Goal: Navigation & Orientation: Find specific page/section

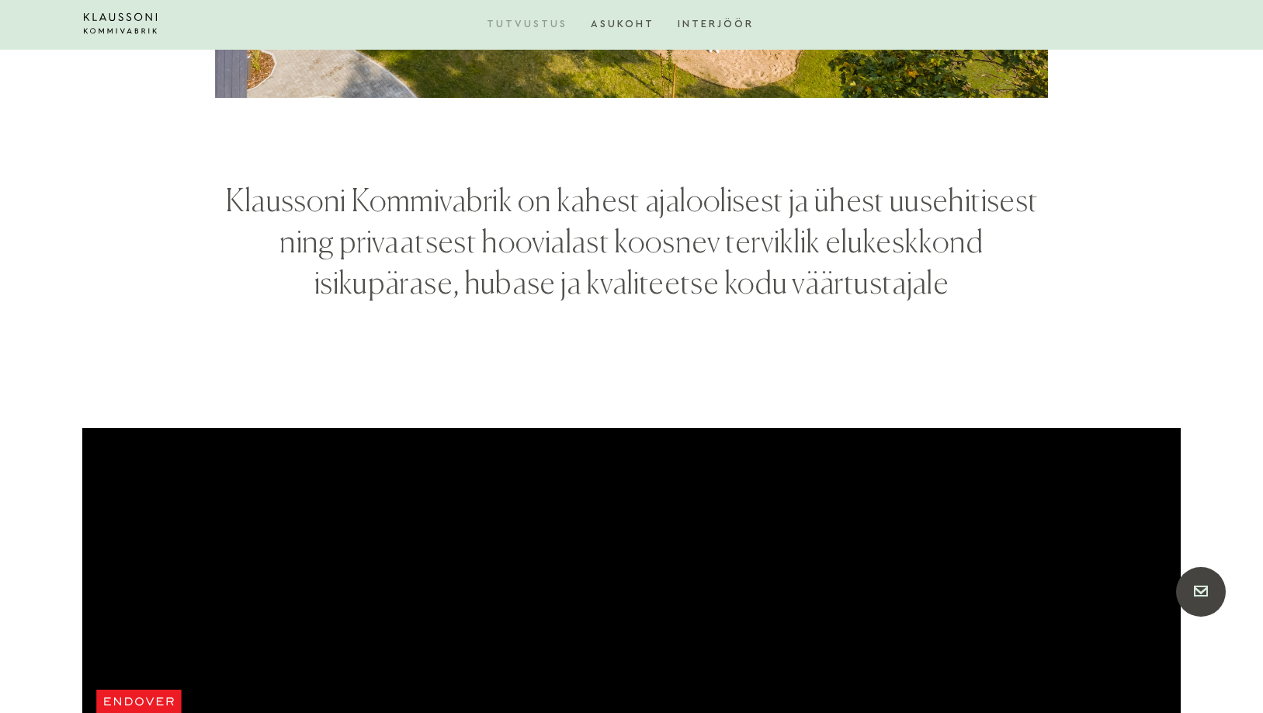
scroll to position [5701, 0]
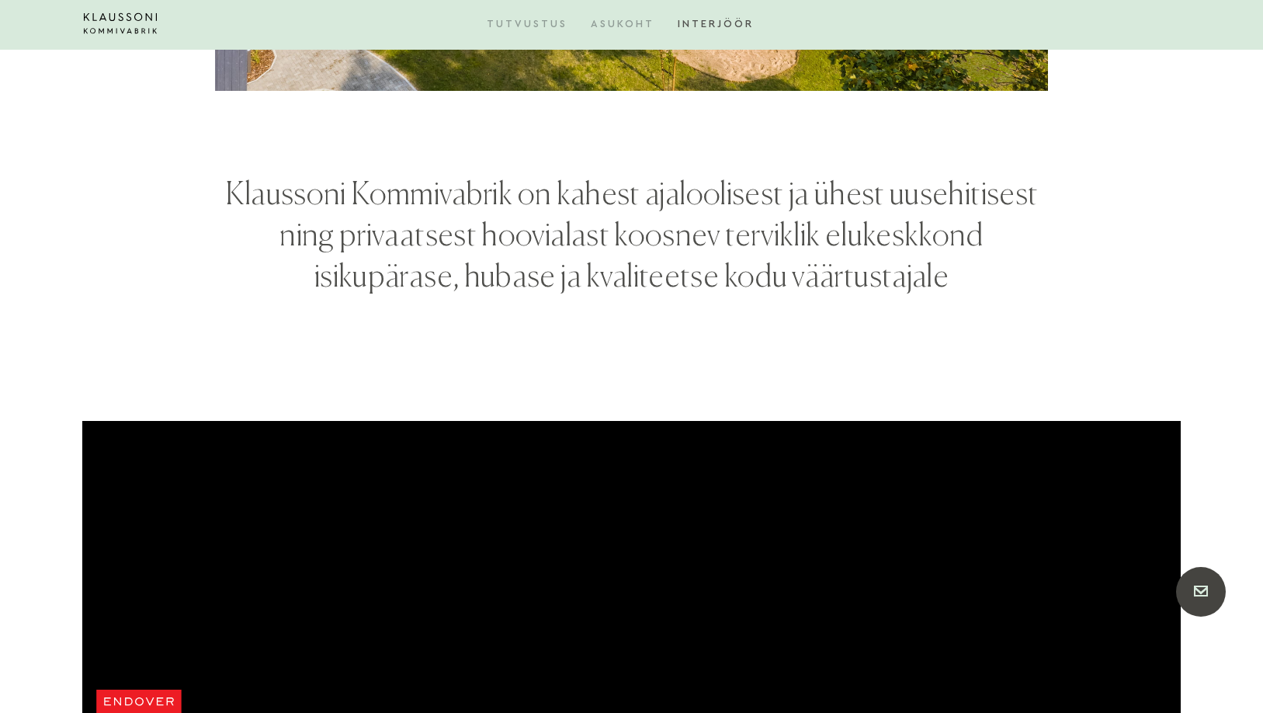
click at [621, 16] on link "Asukoht" at bounding box center [634, 23] width 87 height 47
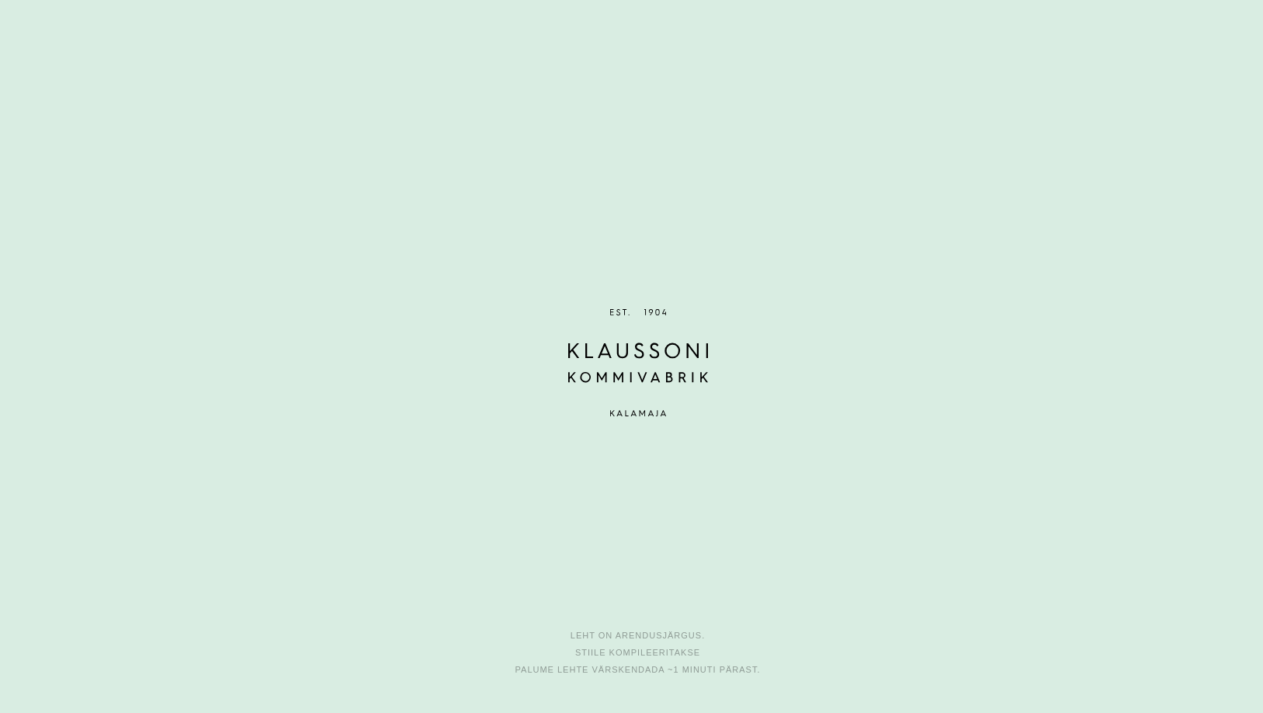
scroll to position [8725, 0]
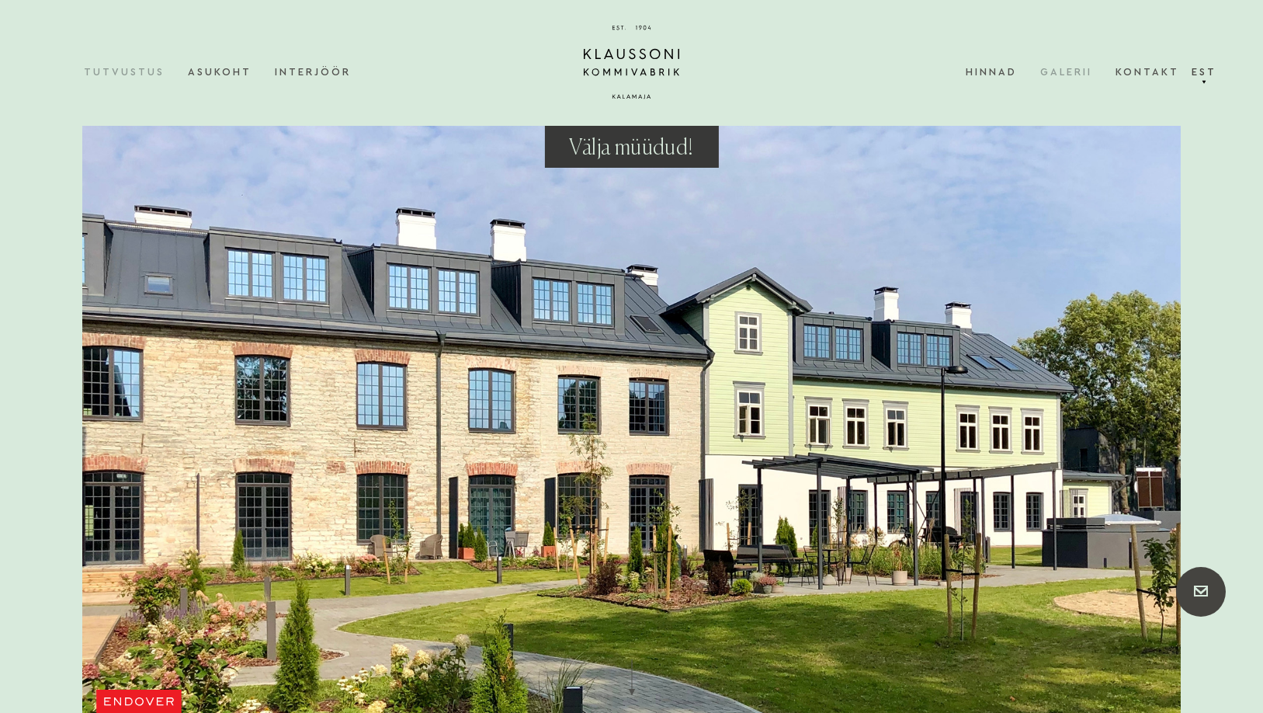
click at [1077, 70] on link "Galerii" at bounding box center [1078, 71] width 75 height 47
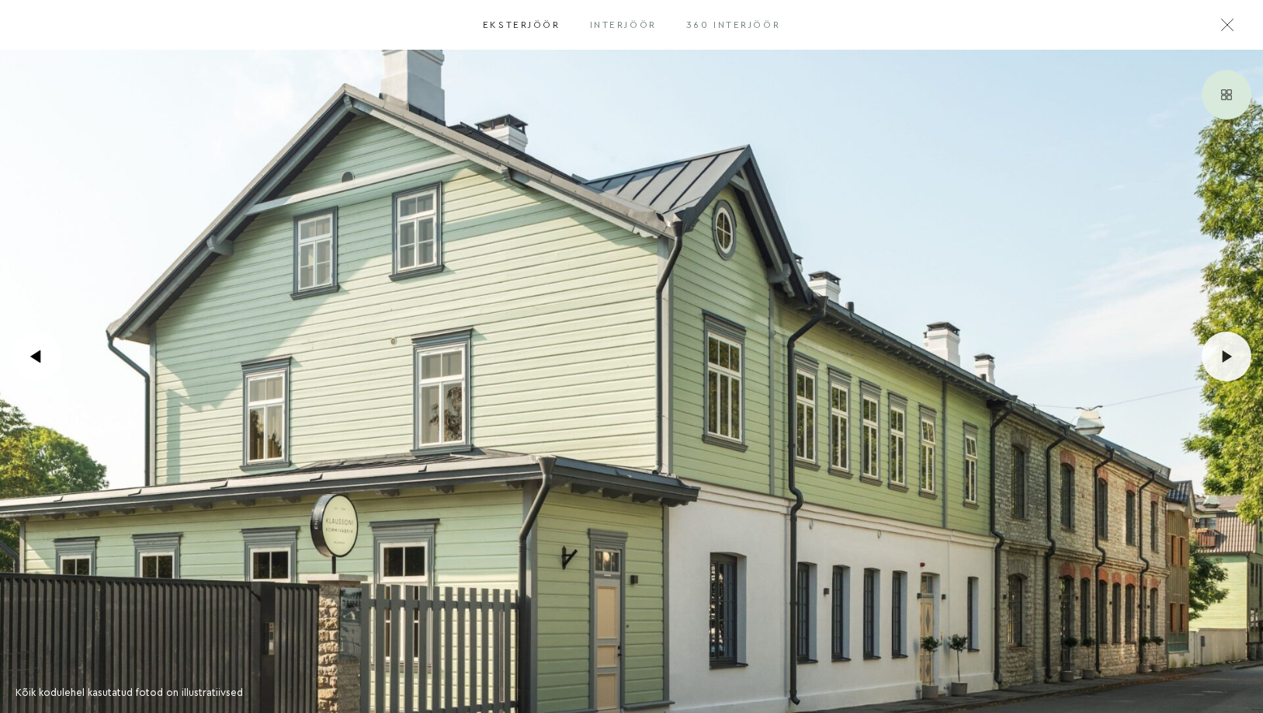
click at [1229, 352] on icon ".icon-arrow-1 { fill: #fff; } .icon-arrow-3 { mask: url(#mask); }" at bounding box center [1227, 356] width 12 height 12
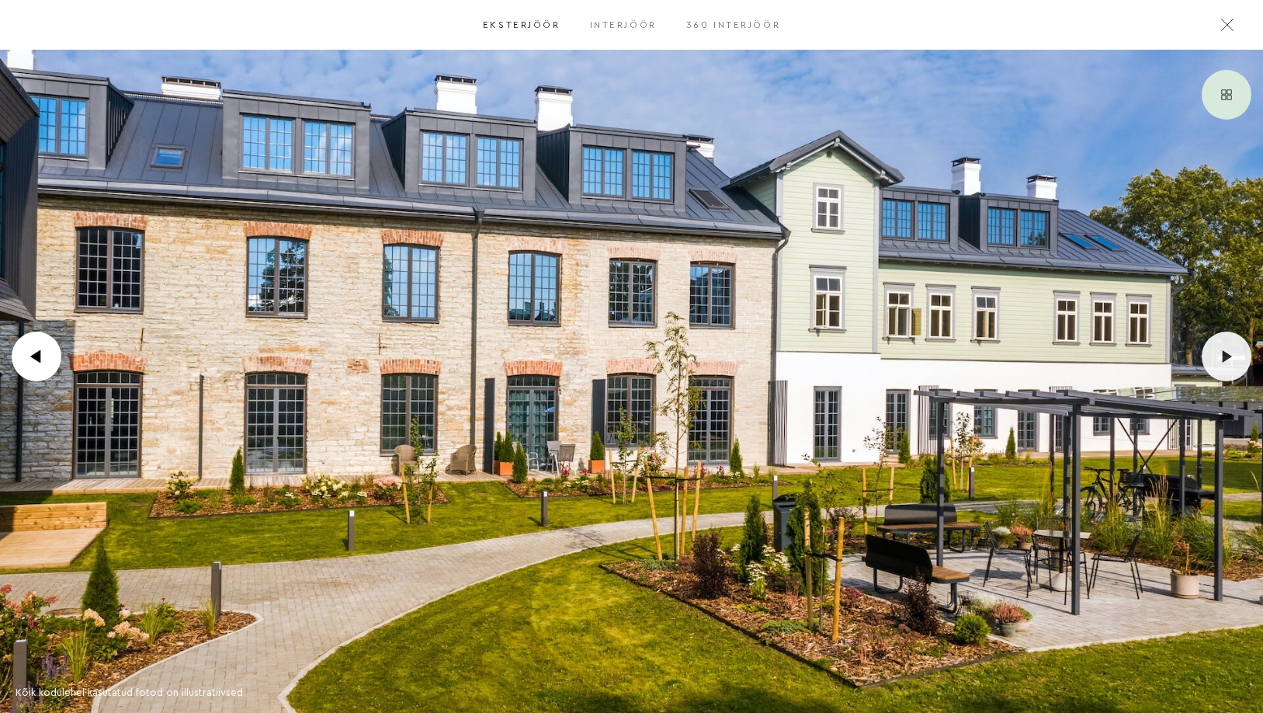
click at [1229, 352] on icon ".icon-arrow-1 { fill: #fff; } .icon-arrow-3 { mask: url(#mask); }" at bounding box center [1227, 356] width 12 height 12
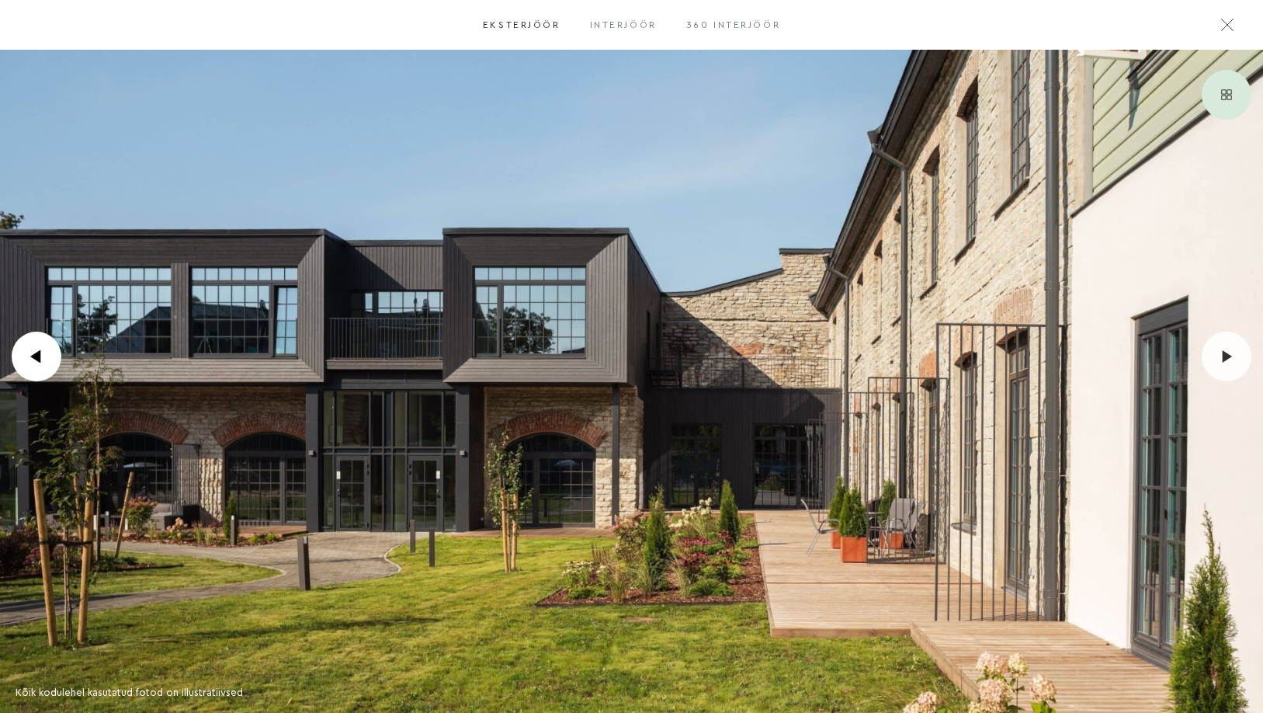
click at [1229, 352] on icon ".icon-arrow-1 { fill: #fff; } .icon-arrow-3 { mask: url(#mask); }" at bounding box center [1227, 356] width 12 height 12
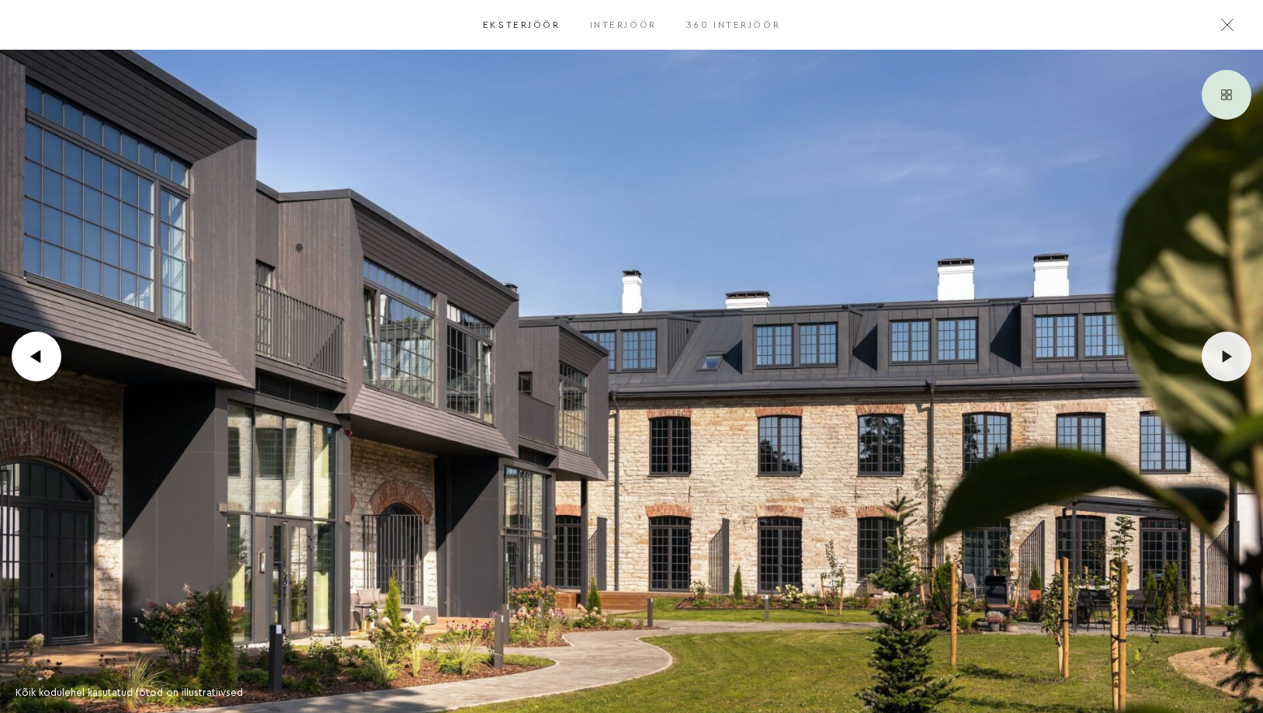
click at [1229, 353] on icon ".icon-arrow-1 { fill: #fff; } .icon-arrow-3 { mask: url(#mask); }" at bounding box center [1227, 356] width 12 height 12
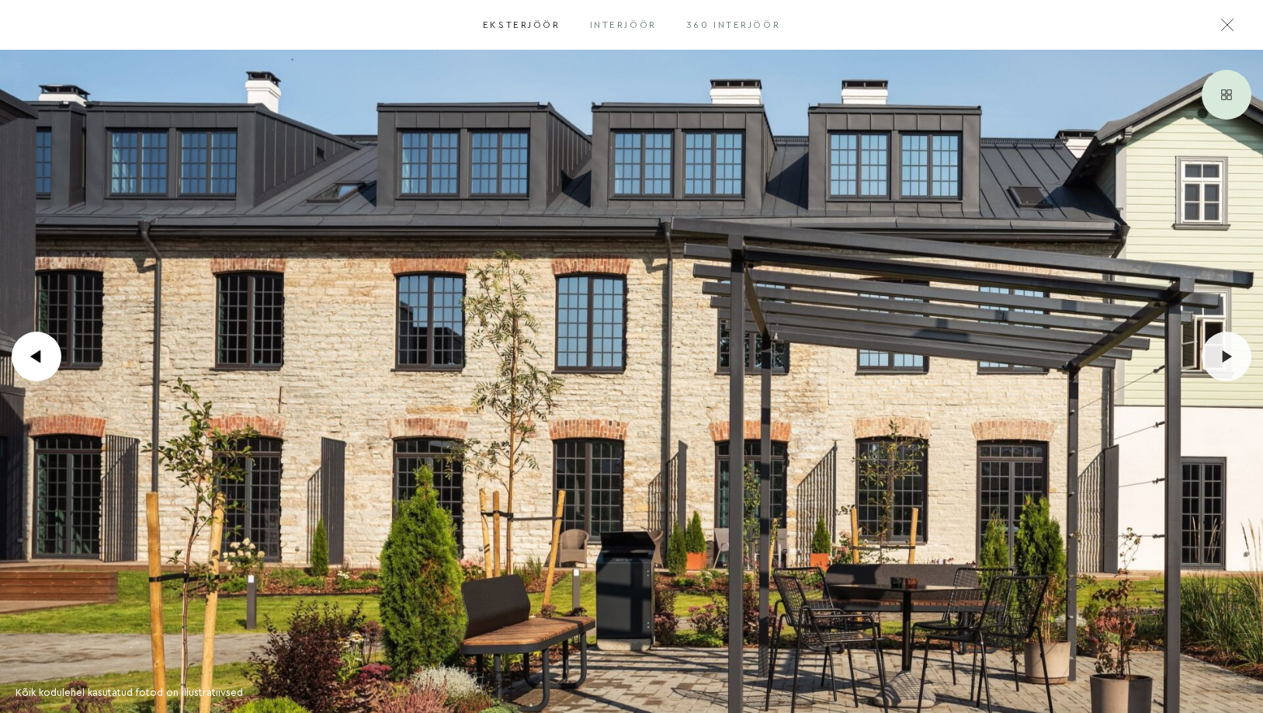
click at [1229, 353] on icon ".icon-arrow-1 { fill: #fff; } .icon-arrow-3 { mask: url(#mask); }" at bounding box center [1227, 356] width 12 height 12
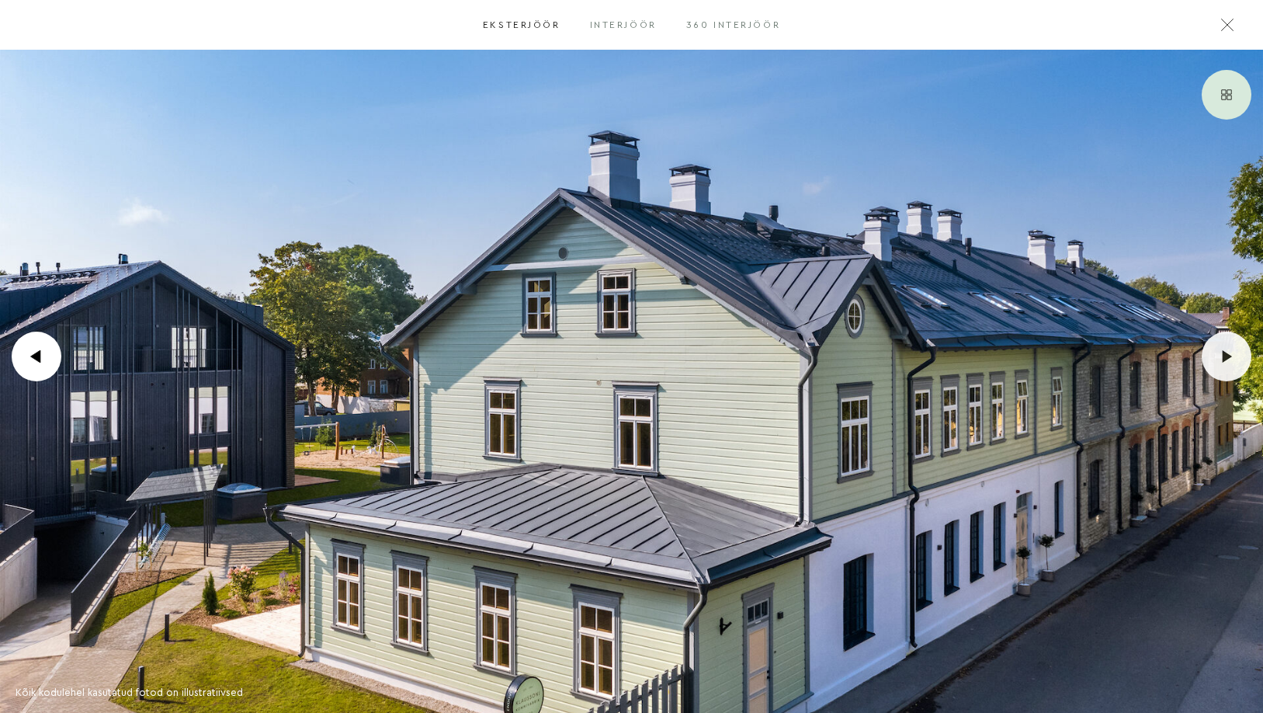
click at [1229, 353] on icon ".icon-arrow-1 { fill: #fff; } .icon-arrow-3 { mask: url(#mask); }" at bounding box center [1227, 356] width 12 height 12
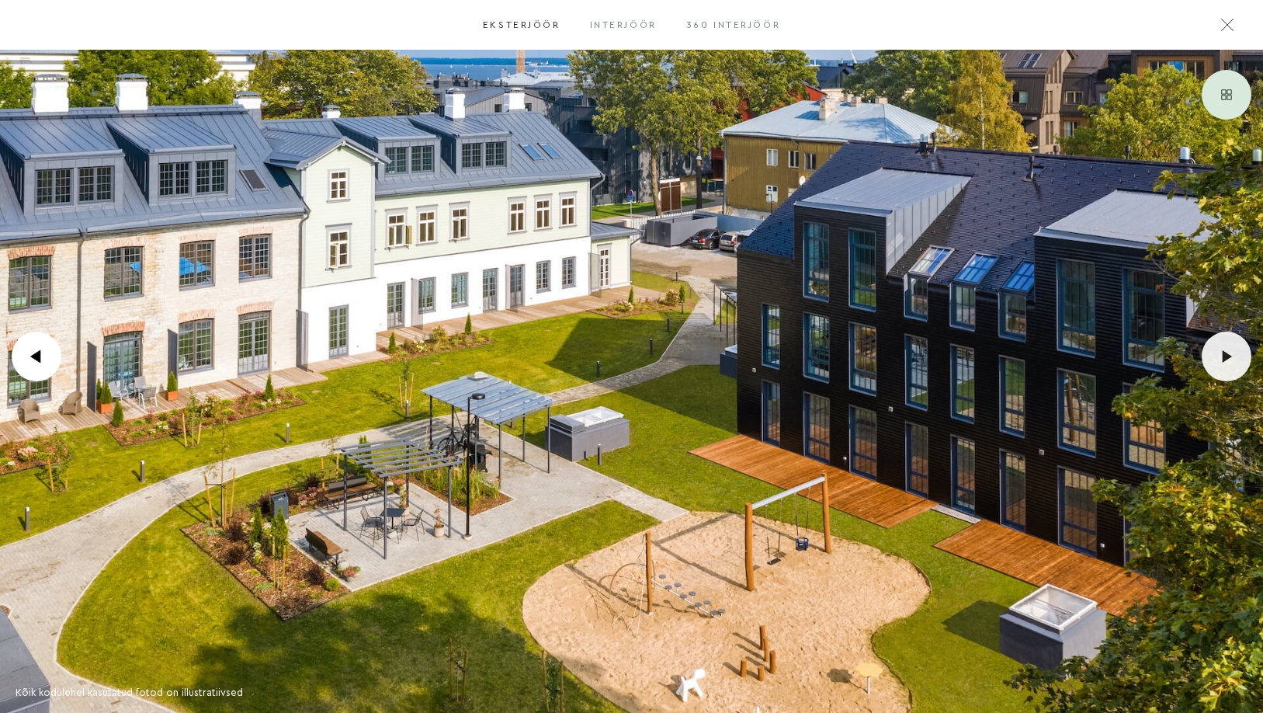
click at [1229, 353] on icon ".icon-arrow-1 { fill: #fff; } .icon-arrow-3 { mask: url(#mask); }" at bounding box center [1227, 356] width 12 height 12
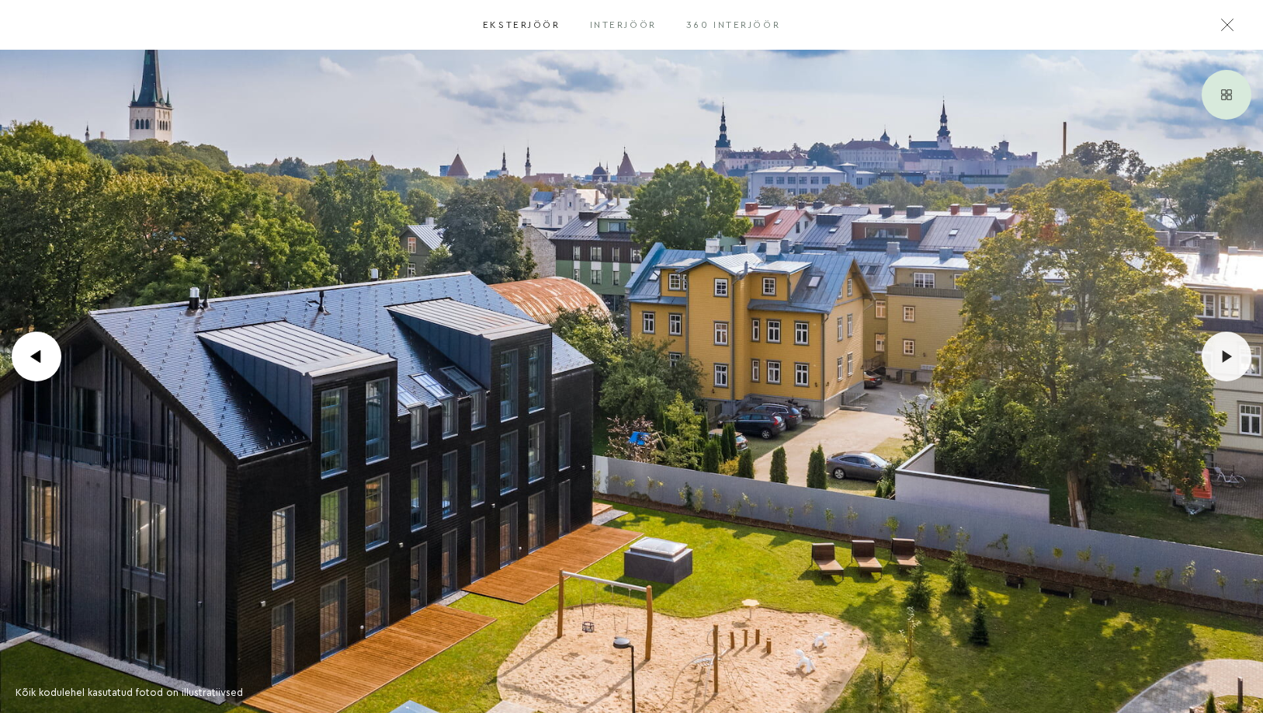
click at [1229, 353] on icon ".icon-arrow-1 { fill: #fff; } .icon-arrow-3 { mask: url(#mask); }" at bounding box center [1227, 356] width 12 height 12
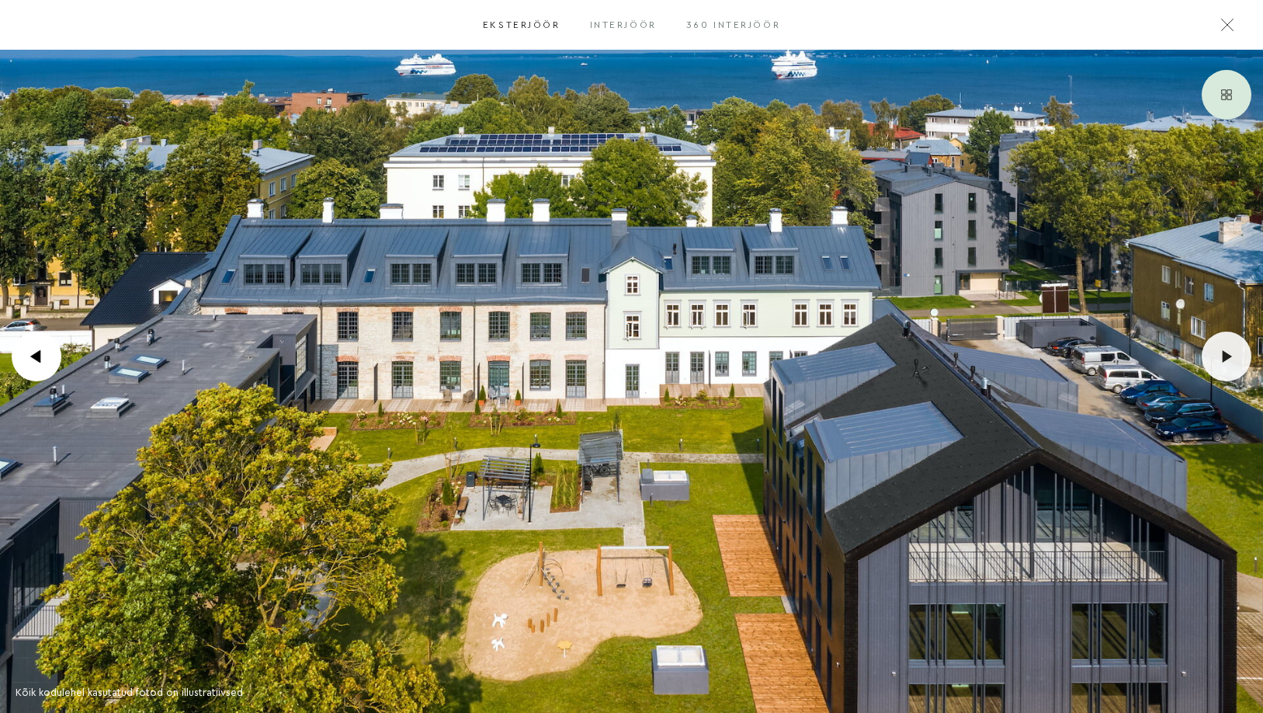
click at [1229, 354] on polygon at bounding box center [1227, 356] width 9 height 12
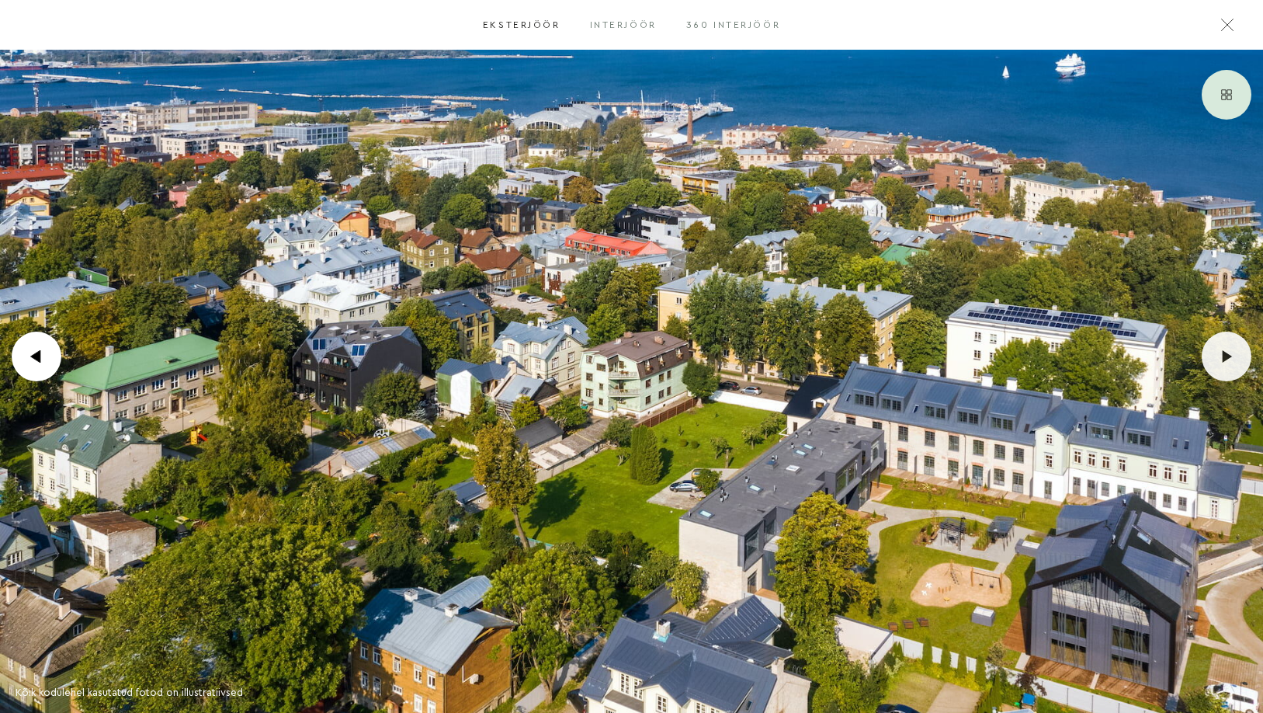
click at [1229, 354] on polygon at bounding box center [1227, 356] width 9 height 12
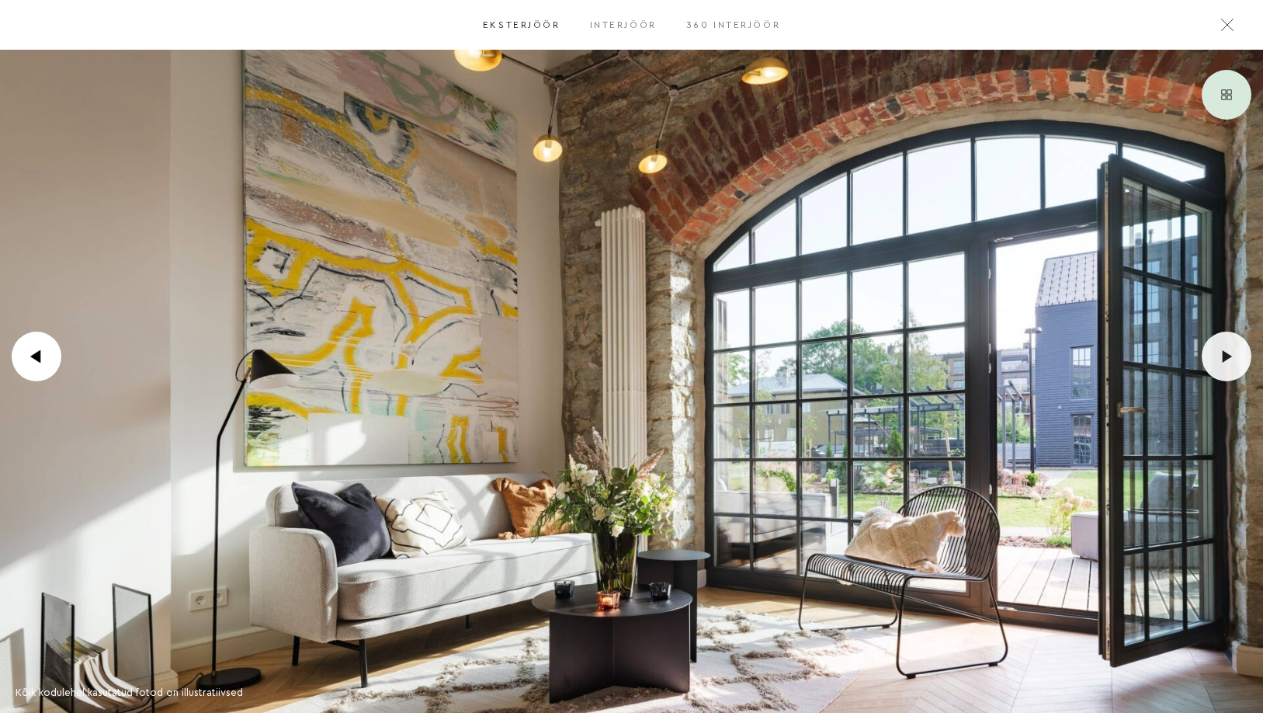
click at [1229, 354] on polygon at bounding box center [1227, 356] width 9 height 12
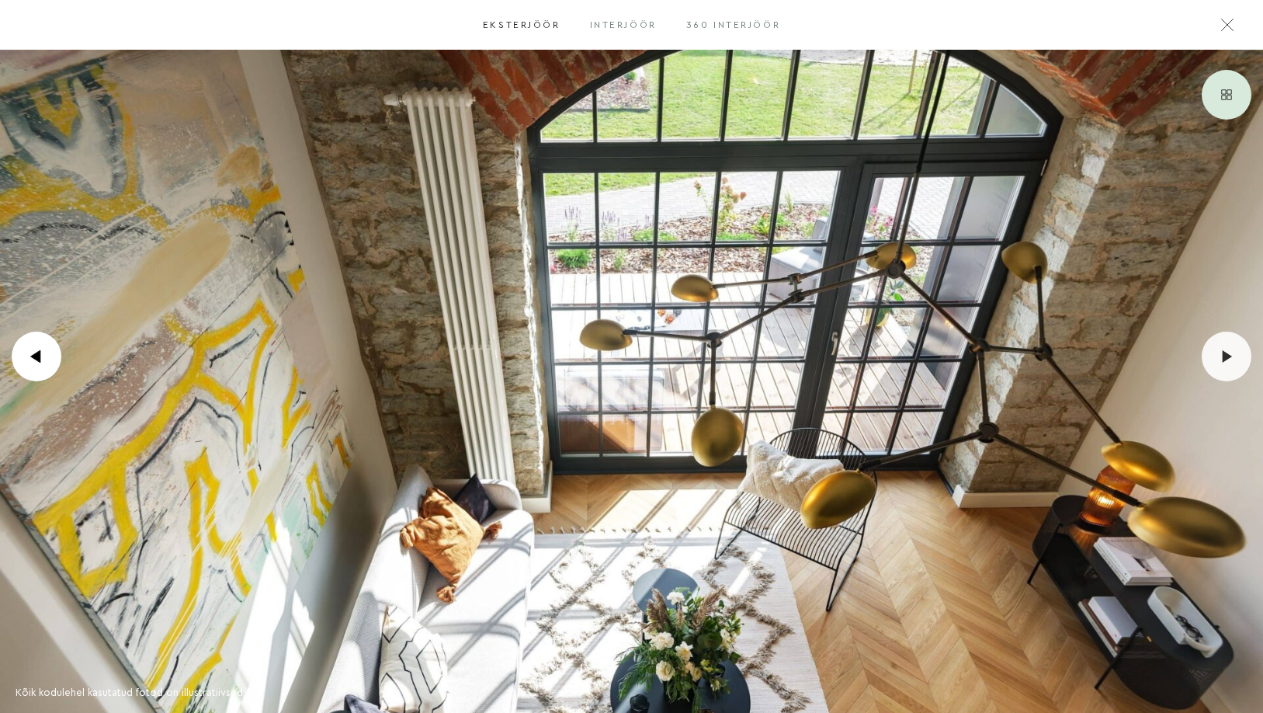
click at [1229, 355] on polygon at bounding box center [1227, 356] width 9 height 12
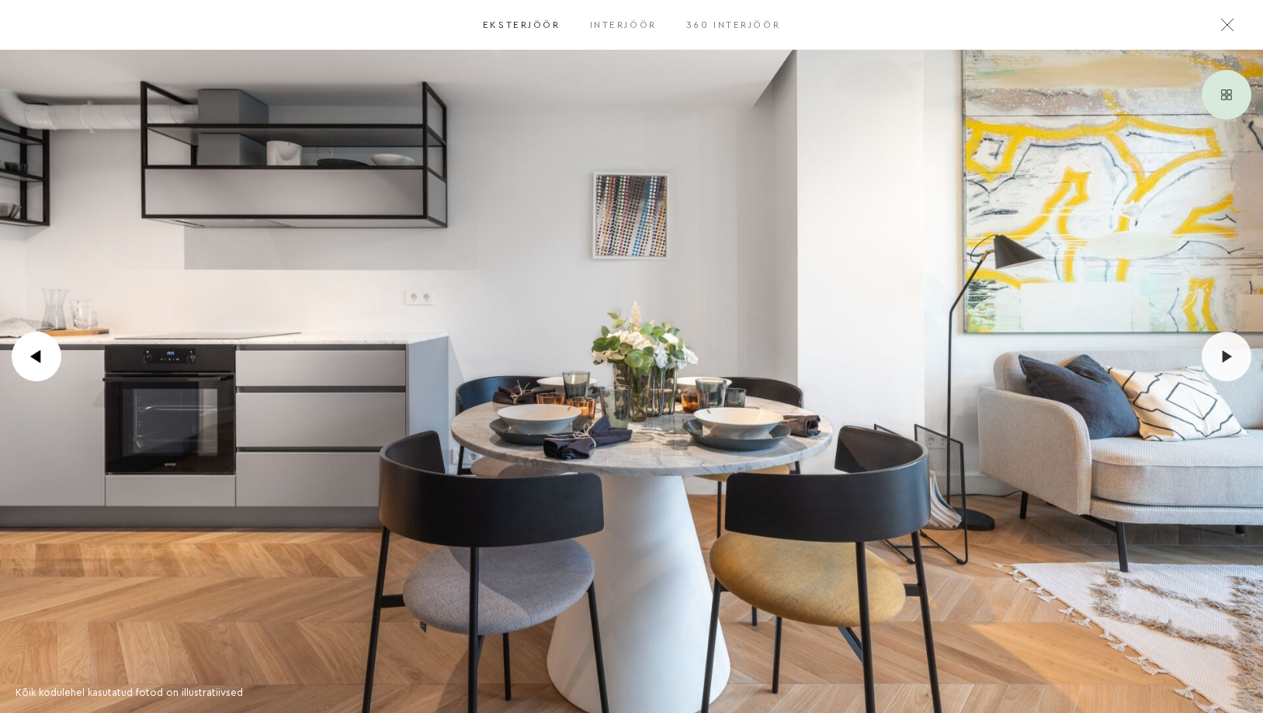
click at [1229, 356] on polygon at bounding box center [1227, 356] width 9 height 12
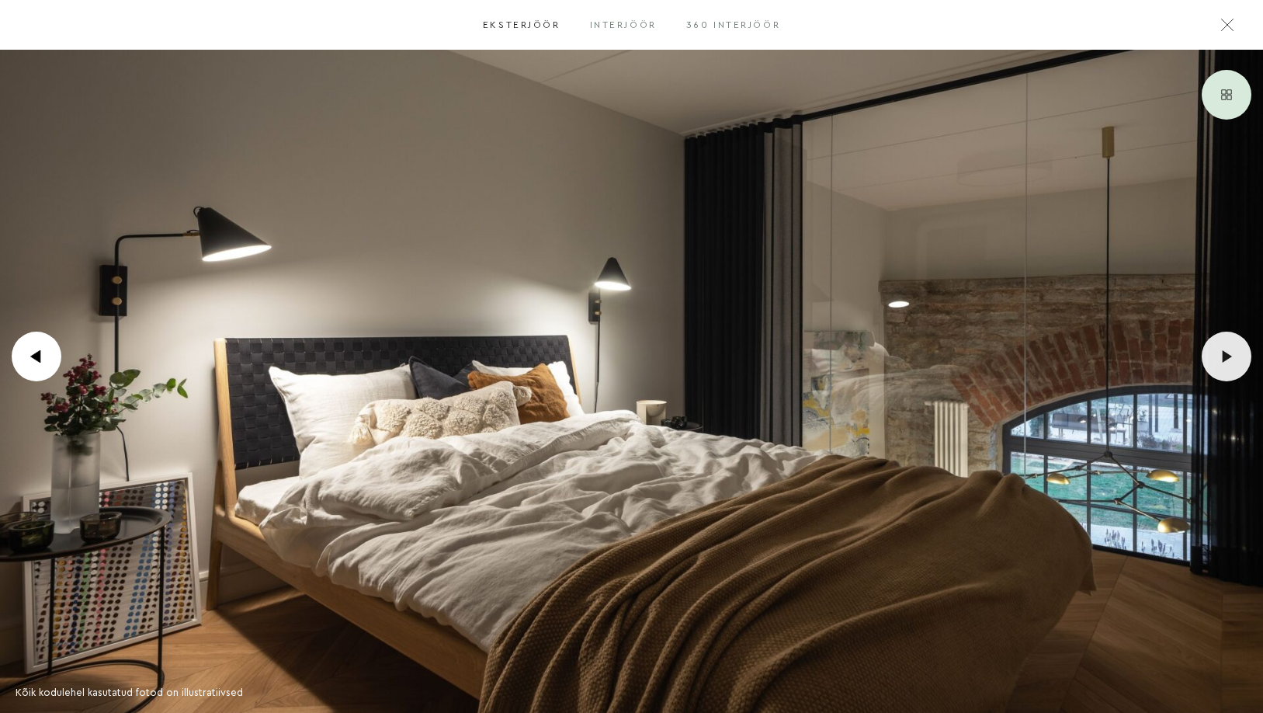
click at [1229, 356] on polygon at bounding box center [1227, 356] width 9 height 12
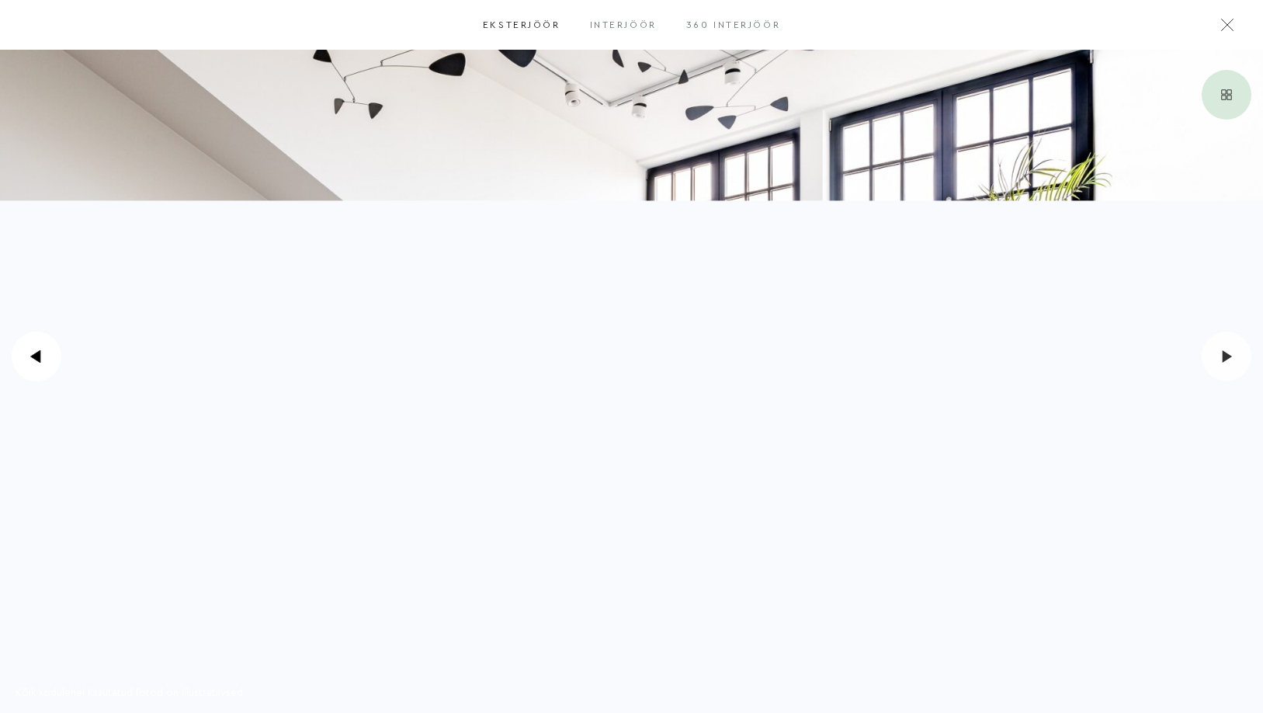
click at [1229, 357] on polygon at bounding box center [1227, 356] width 9 height 12
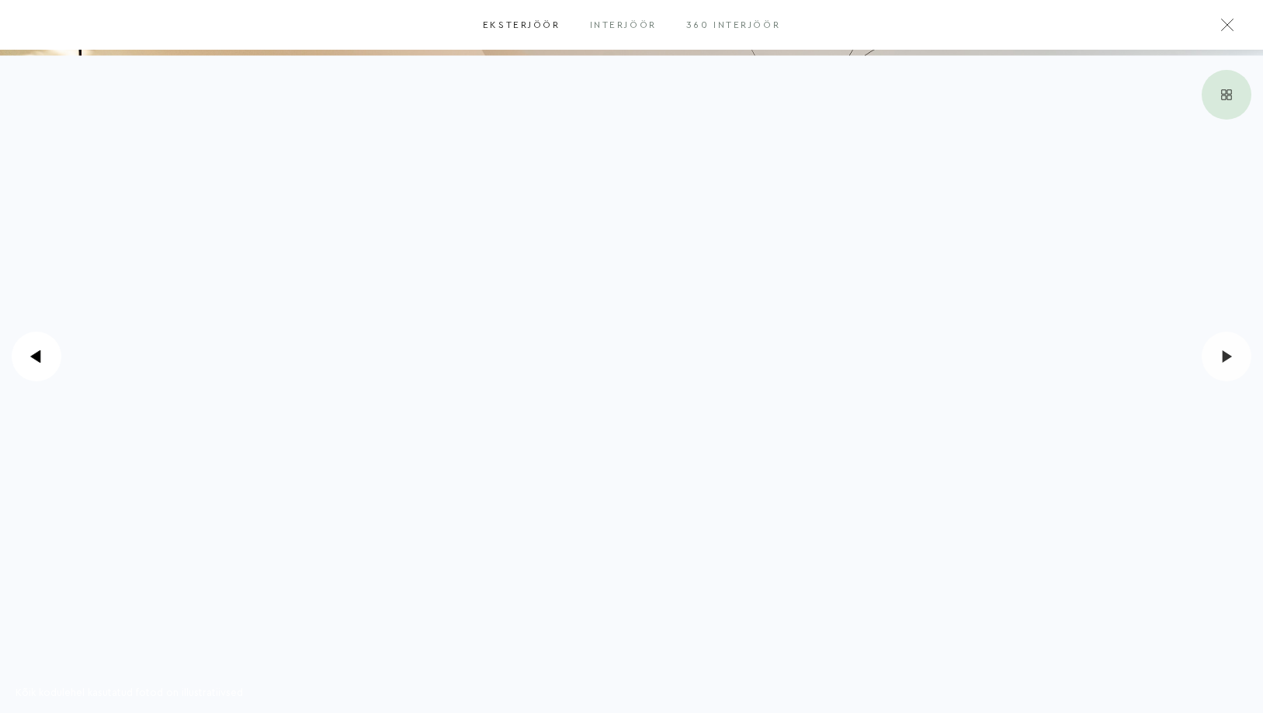
click at [1229, 359] on icon ".icon-arrow-1 { fill: #fff; } .icon-arrow-3 { mask: url(#mask); }" at bounding box center [1227, 356] width 12 height 12
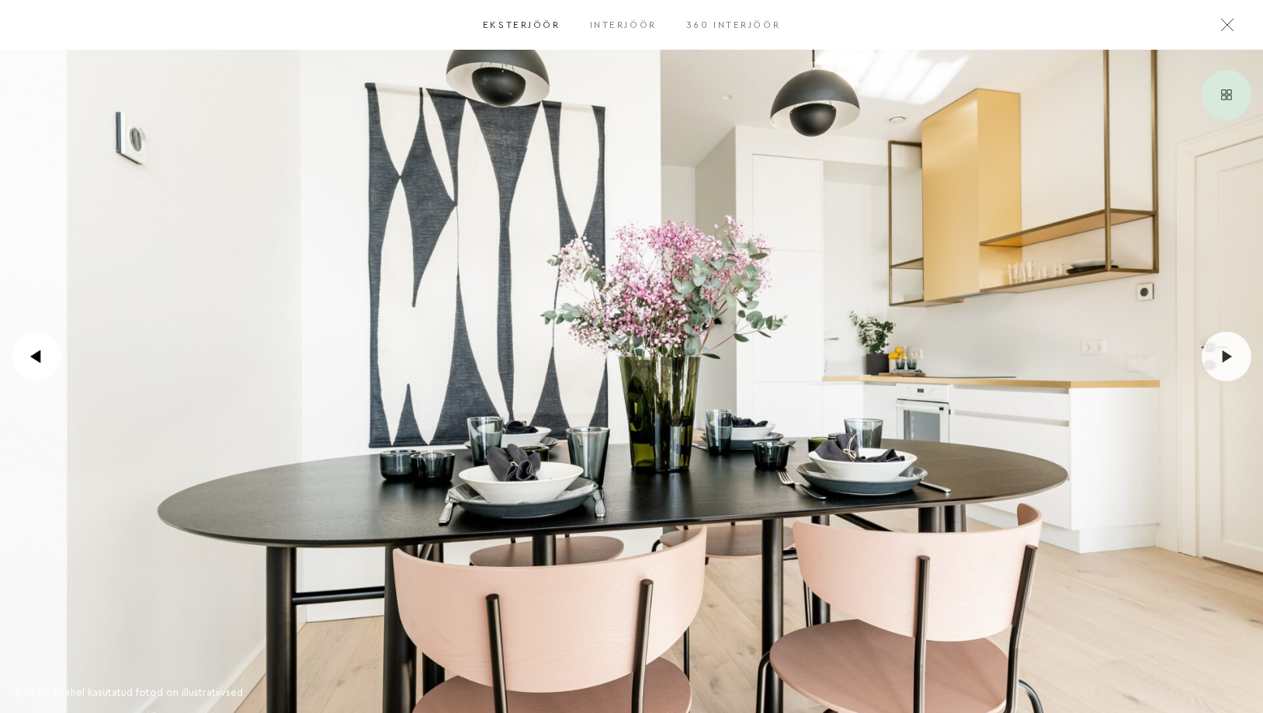
click at [1229, 359] on icon ".icon-arrow-1 { fill: #fff; } .icon-arrow-3 { mask: url(#mask); }" at bounding box center [1227, 356] width 12 height 12
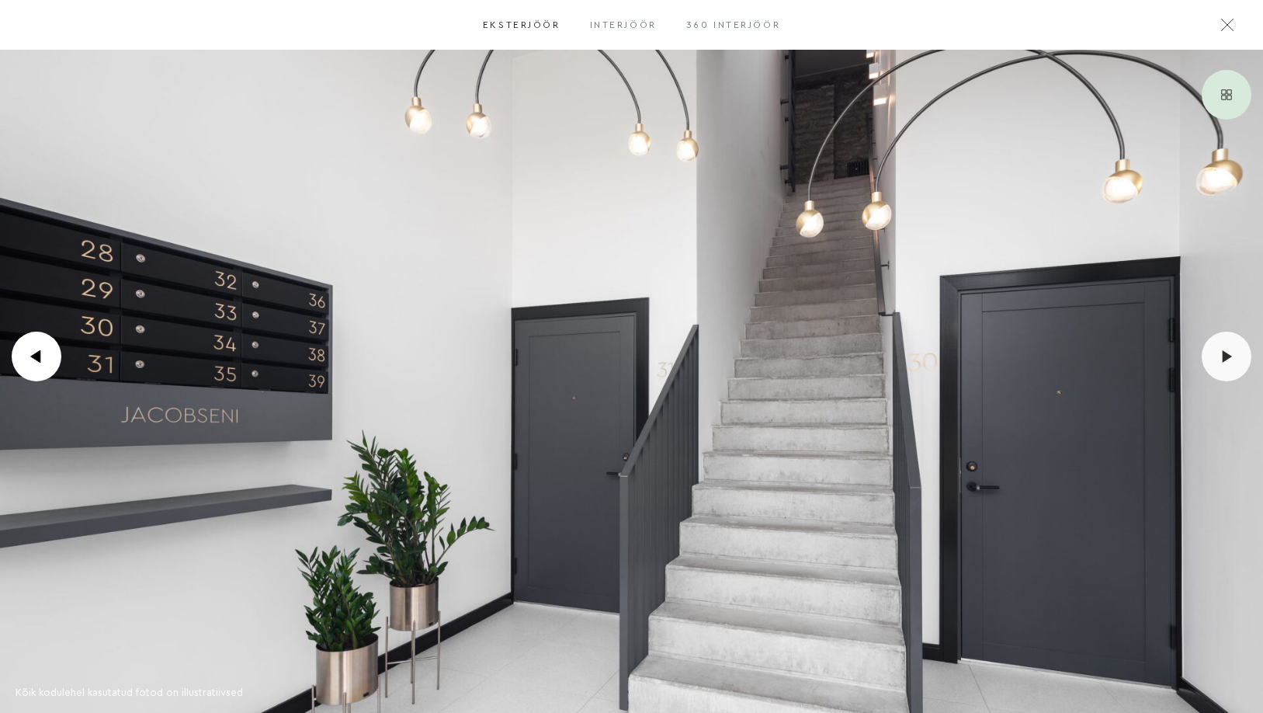
click at [1229, 360] on icon ".icon-arrow-1 { fill: #fff; } .icon-arrow-3 { mask: url(#mask); }" at bounding box center [1227, 356] width 12 height 12
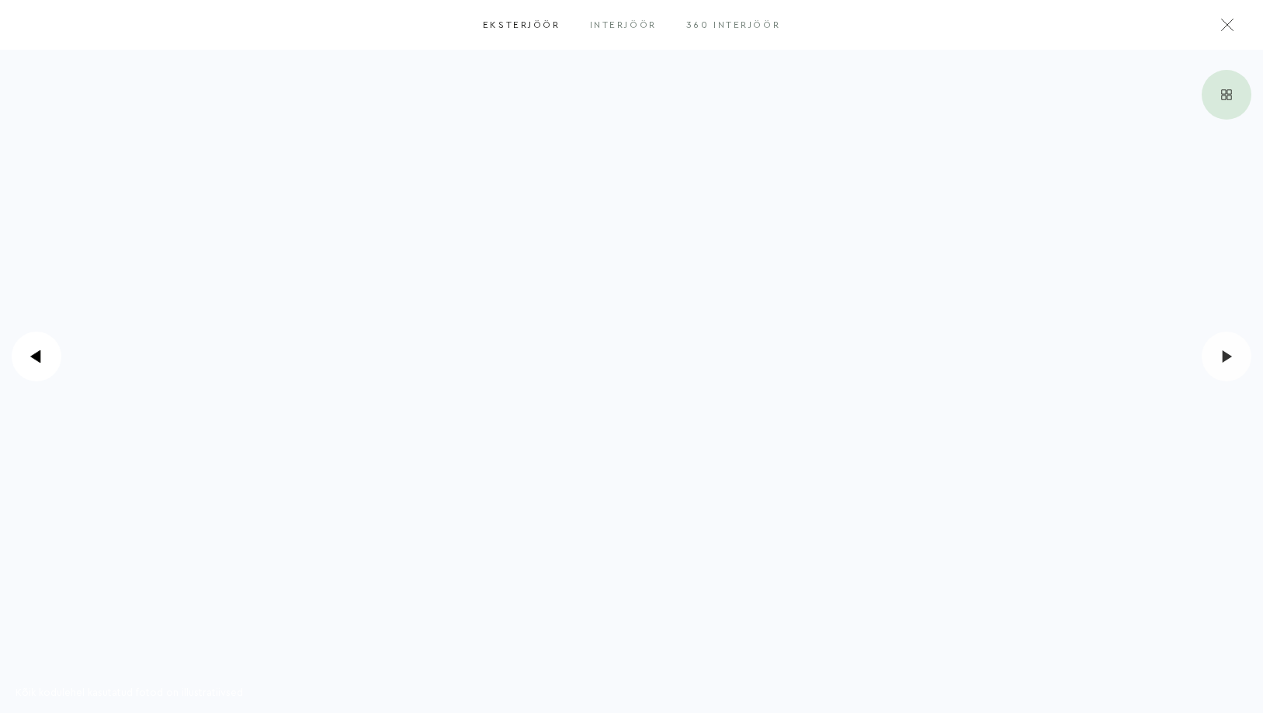
click at [1229, 361] on icon ".icon-arrow-1 { fill: #fff; } .icon-arrow-3 { mask: url(#mask); }" at bounding box center [1227, 356] width 12 height 12
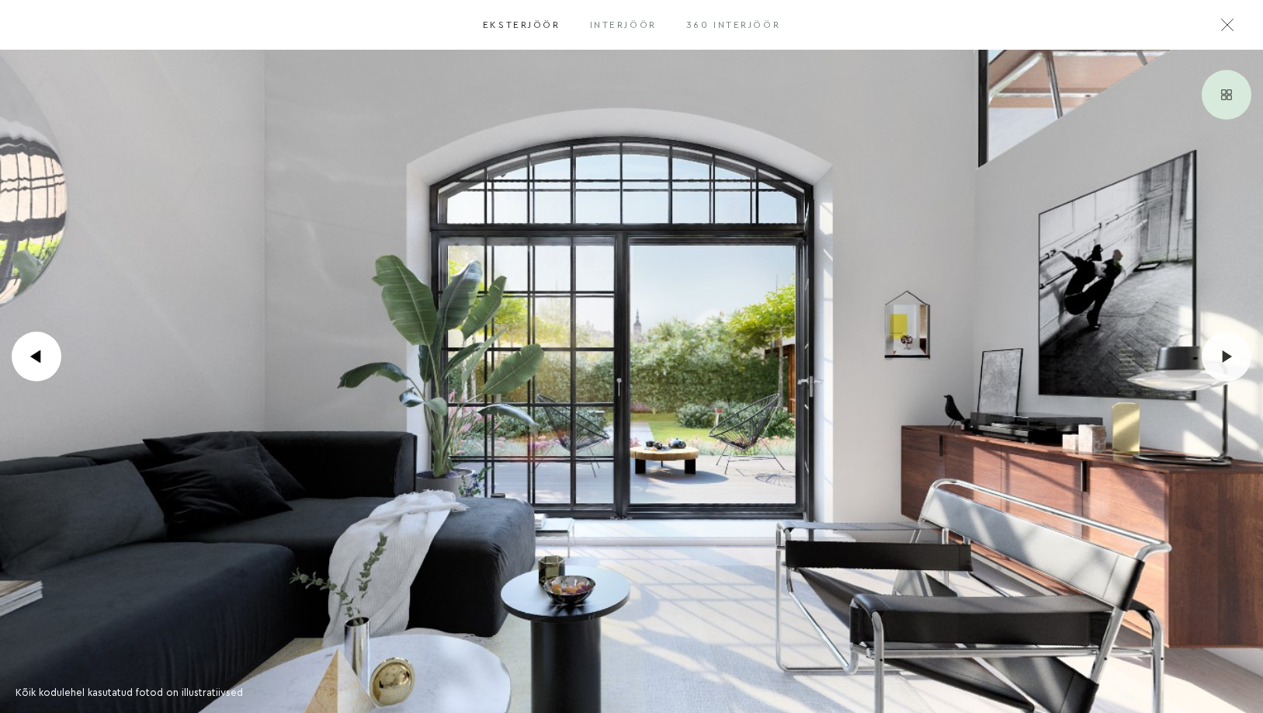
click at [1229, 363] on icon ".icon-arrow-1 { fill: #fff; } .icon-arrow-3 { mask: url(#mask); }" at bounding box center [1227, 356] width 12 height 12
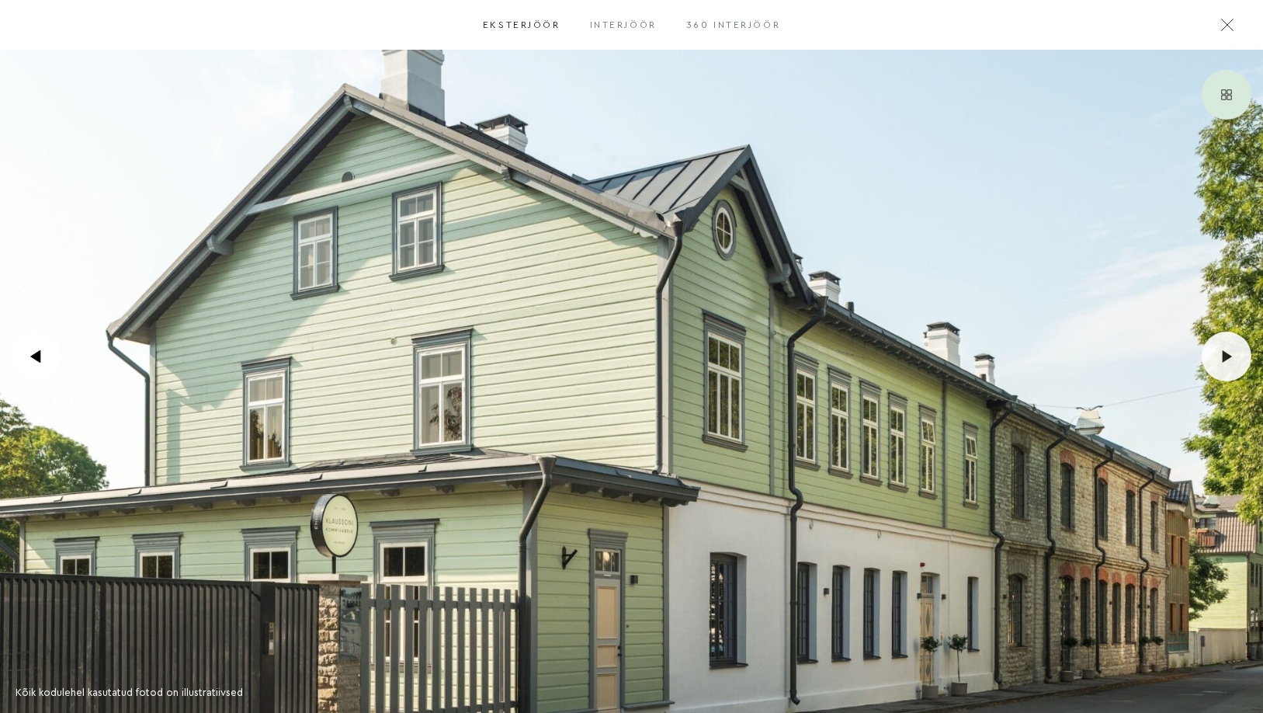
click at [1229, 363] on div ".icon-arrow-1 { fill: #fff; } .icon-arrow-3 { mask: url(#mask); }" at bounding box center [1227, 357] width 50 height 50
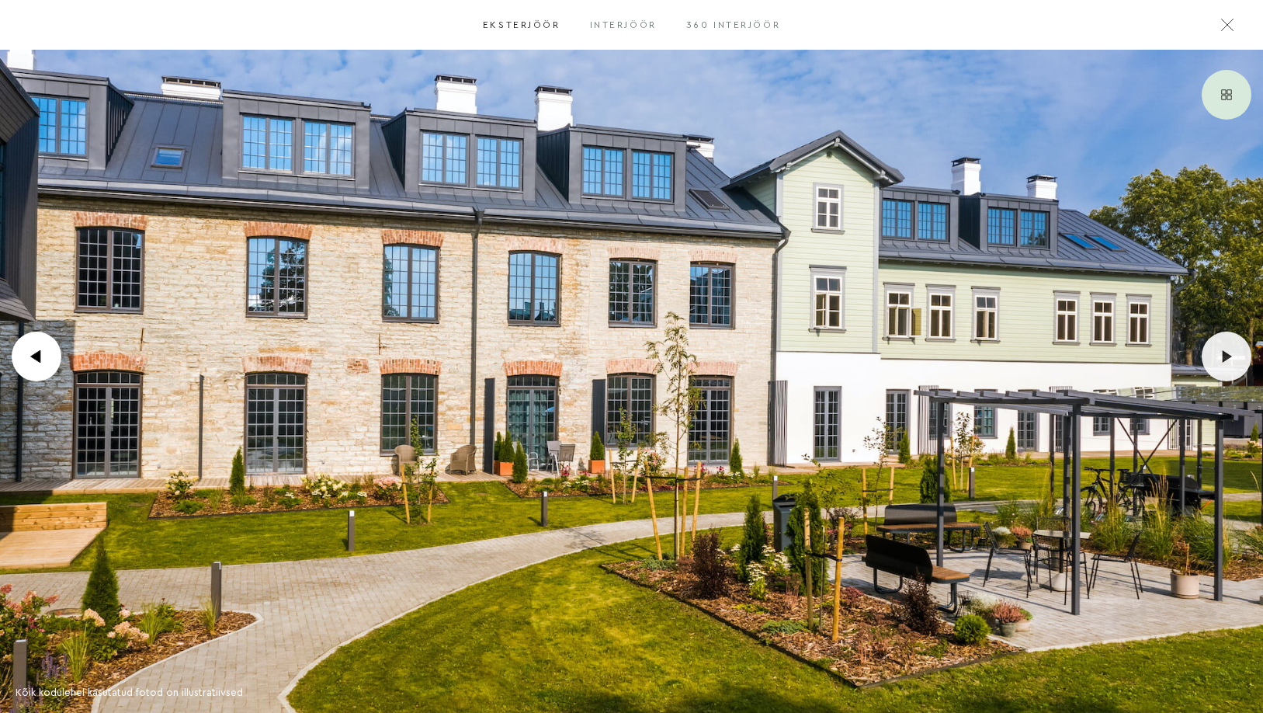
click at [1229, 364] on div ".icon-arrow-1 { fill: #fff; } .icon-arrow-3 { mask: url(#mask); }" at bounding box center [1227, 357] width 50 height 50
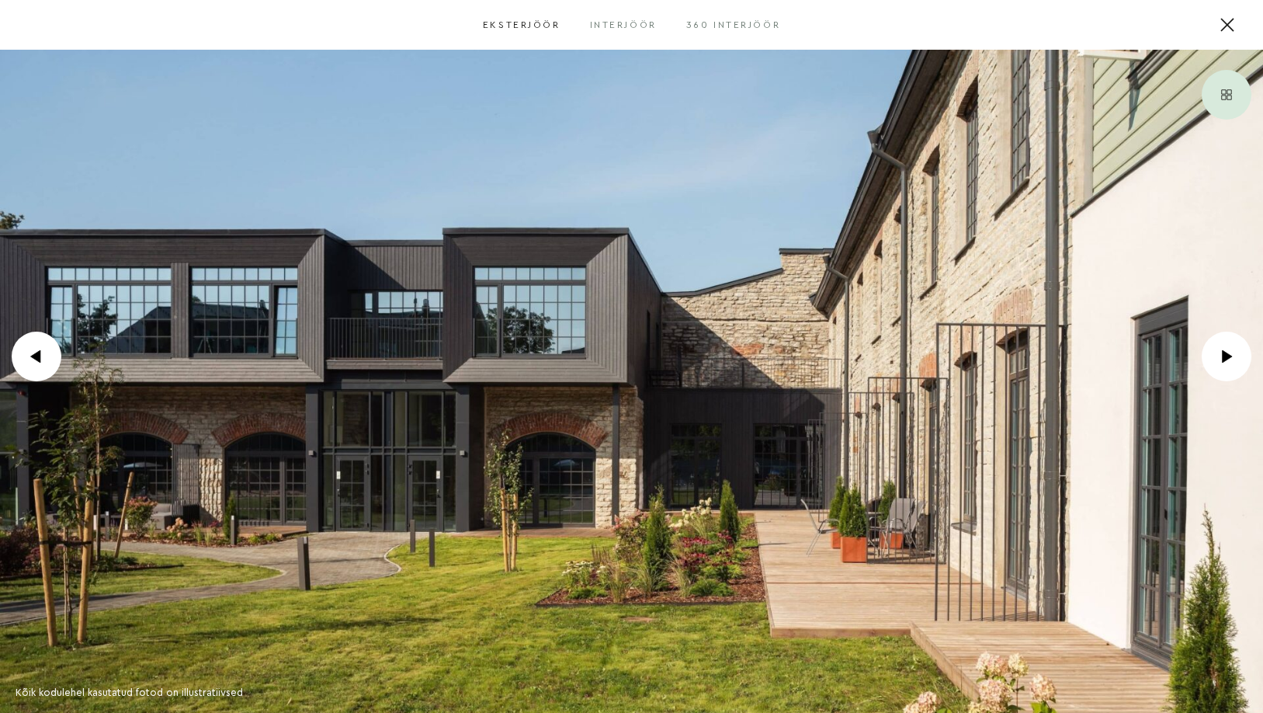
drag, startPoint x: 1229, startPoint y: 364, endPoint x: 1224, endPoint y: 26, distance: 338.6
click at [1229, 364] on div ".icon-arrow-1 { fill: #fff; } .icon-arrow-3 { mask: url(#mask); }" at bounding box center [1227, 357] width 50 height 50
click at [1224, 26] on icon at bounding box center [1228, 25] width 12 height 12
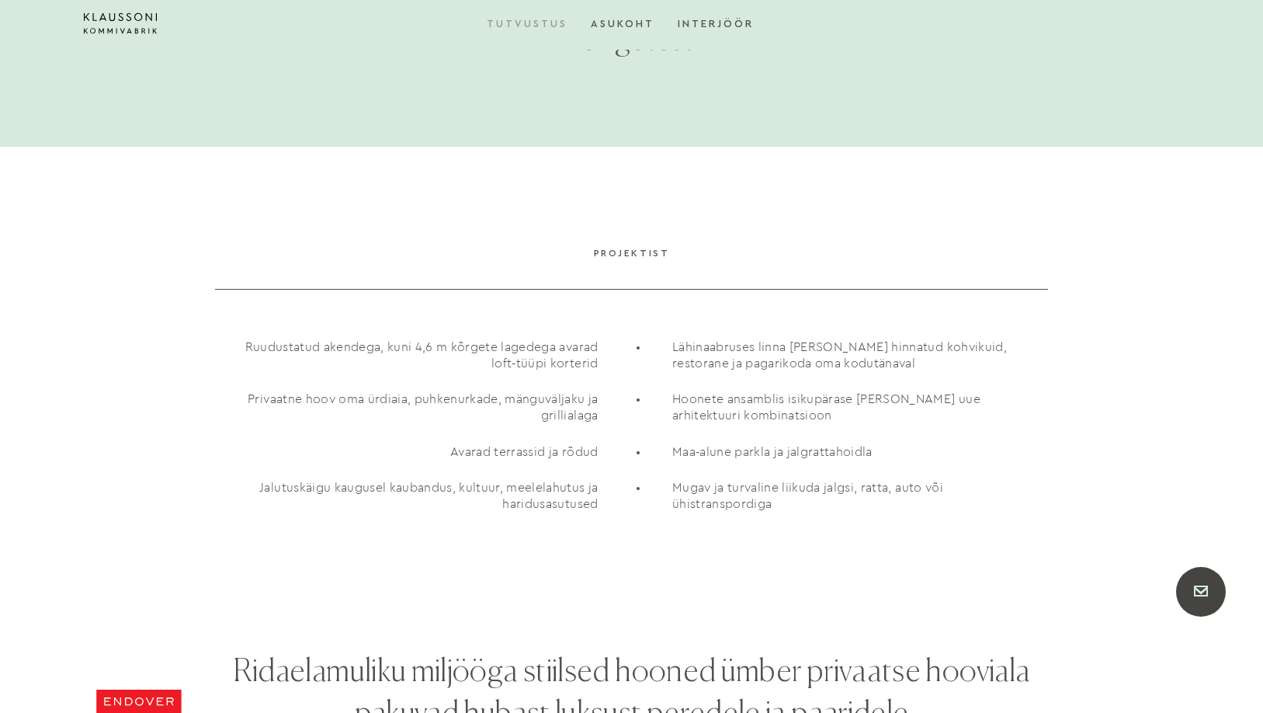
scroll to position [778, 0]
